Goal: Transaction & Acquisition: Purchase product/service

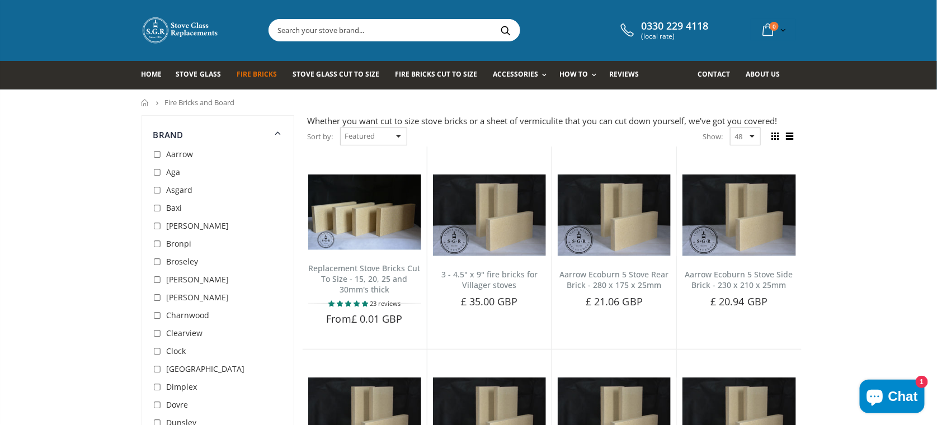
scroll to position [19, 0]
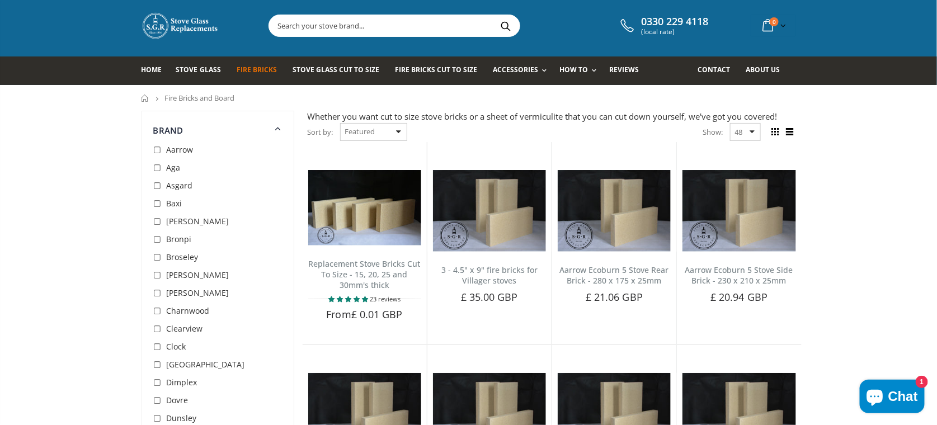
click at [398, 130] on div "Sort by: Featured Best Selling Name, A-Z Name, Z-A Price, low to high Price, hi…" at bounding box center [358, 133] width 100 height 20
click at [401, 131] on div "Sort by: Featured Best Selling Name, A-Z Name, Z-A Price, low to high Price, hi…" at bounding box center [358, 133] width 100 height 20
click at [364, 133] on select "Featured Best Selling Name, A-Z Name, Z-A Price, low to high Price, high to low…" at bounding box center [373, 132] width 67 height 18
select select "price-ascending"
click at [340, 123] on select "Featured Best Selling Name, A-Z Name, Z-A Price, low to high Price, high to low…" at bounding box center [373, 132] width 67 height 18
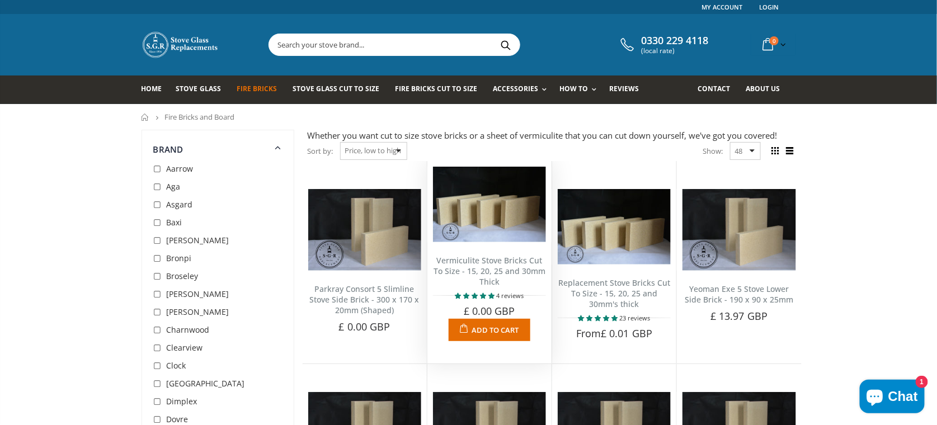
drag, startPoint x: 482, startPoint y: 254, endPoint x: 453, endPoint y: 273, distance: 34.3
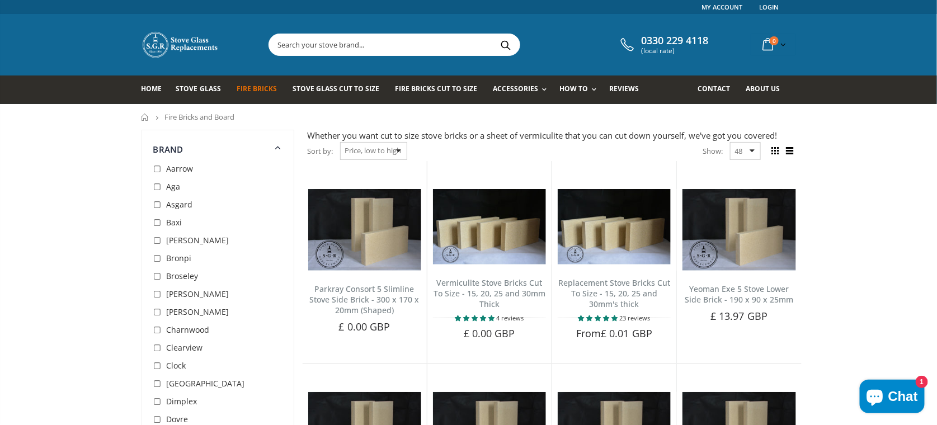
click at [384, 38] on input "text" at bounding box center [457, 44] width 376 height 21
click at [157, 169] on input "checkbox" at bounding box center [158, 169] width 11 height 11
checkbox input "true"
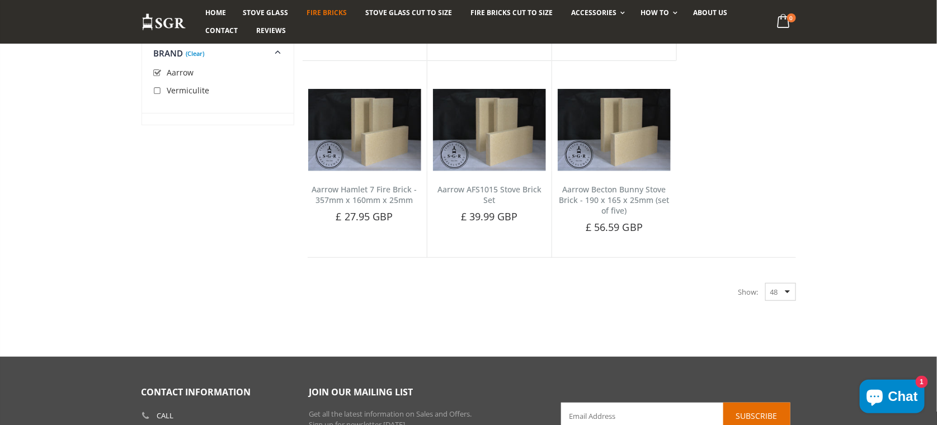
scroll to position [1495, 0]
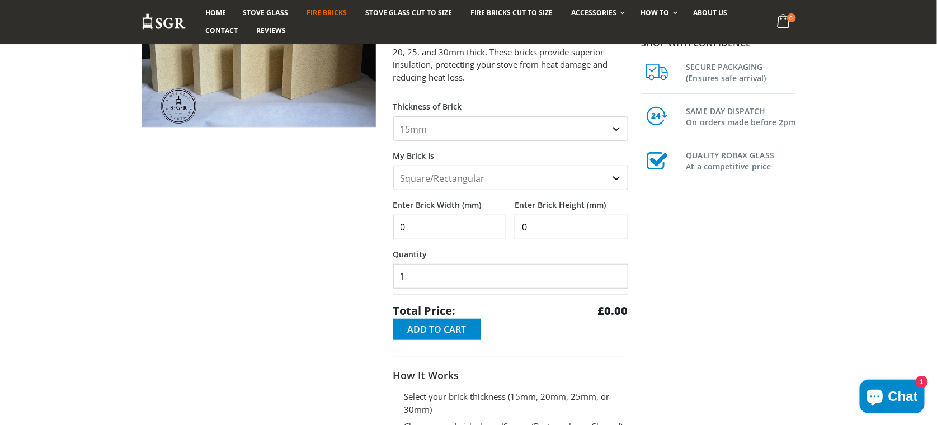
scroll to position [162, 0]
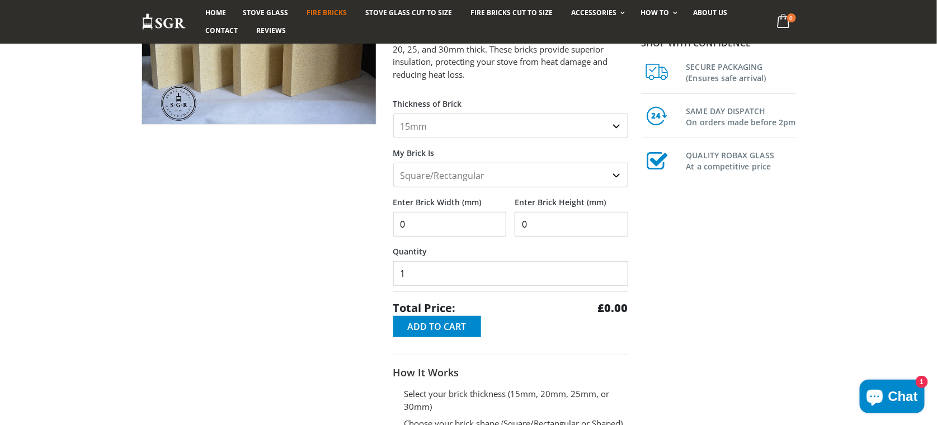
click at [618, 124] on select "15mm 20mm 25mm 30mm" at bounding box center [510, 126] width 235 height 25
select select "25mm"
click at [393, 114] on select "15mm 20mm 25mm 30mm" at bounding box center [510, 126] width 235 height 25
click at [618, 176] on select "Square/Rectangular Shaped (+£8)" at bounding box center [510, 175] width 235 height 25
click at [393, 163] on select "Square/Rectangular Shaped (+£8)" at bounding box center [510, 175] width 235 height 25
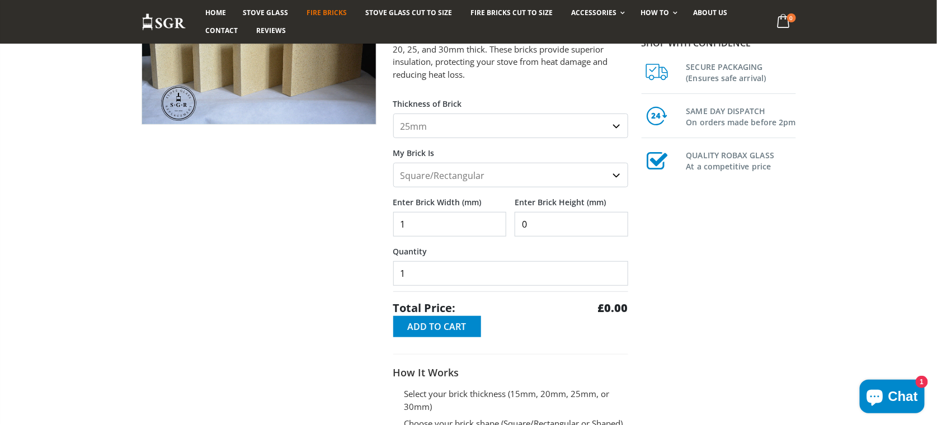
type input "1"
click at [495, 220] on input "1" at bounding box center [450, 224] width 114 height 25
click at [399, 221] on input "1" at bounding box center [450, 224] width 114 height 25
type input "400"
click at [520, 224] on input "0" at bounding box center [572, 224] width 114 height 25
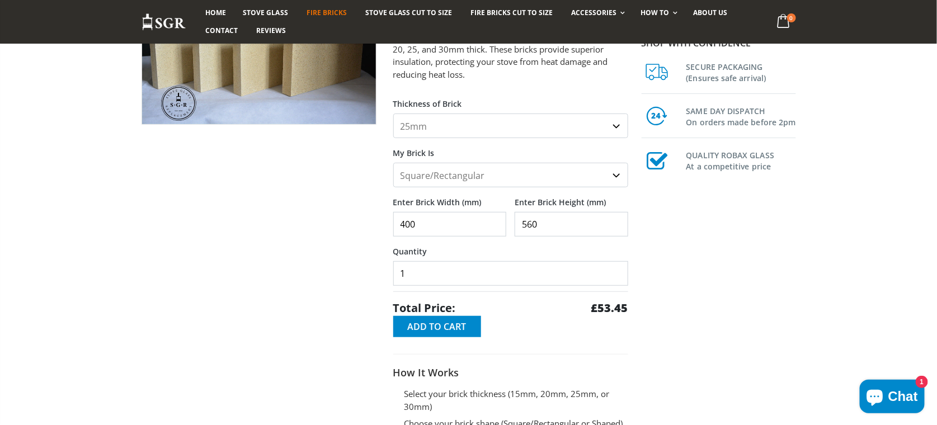
type input "560"
